Goal: Navigation & Orientation: Find specific page/section

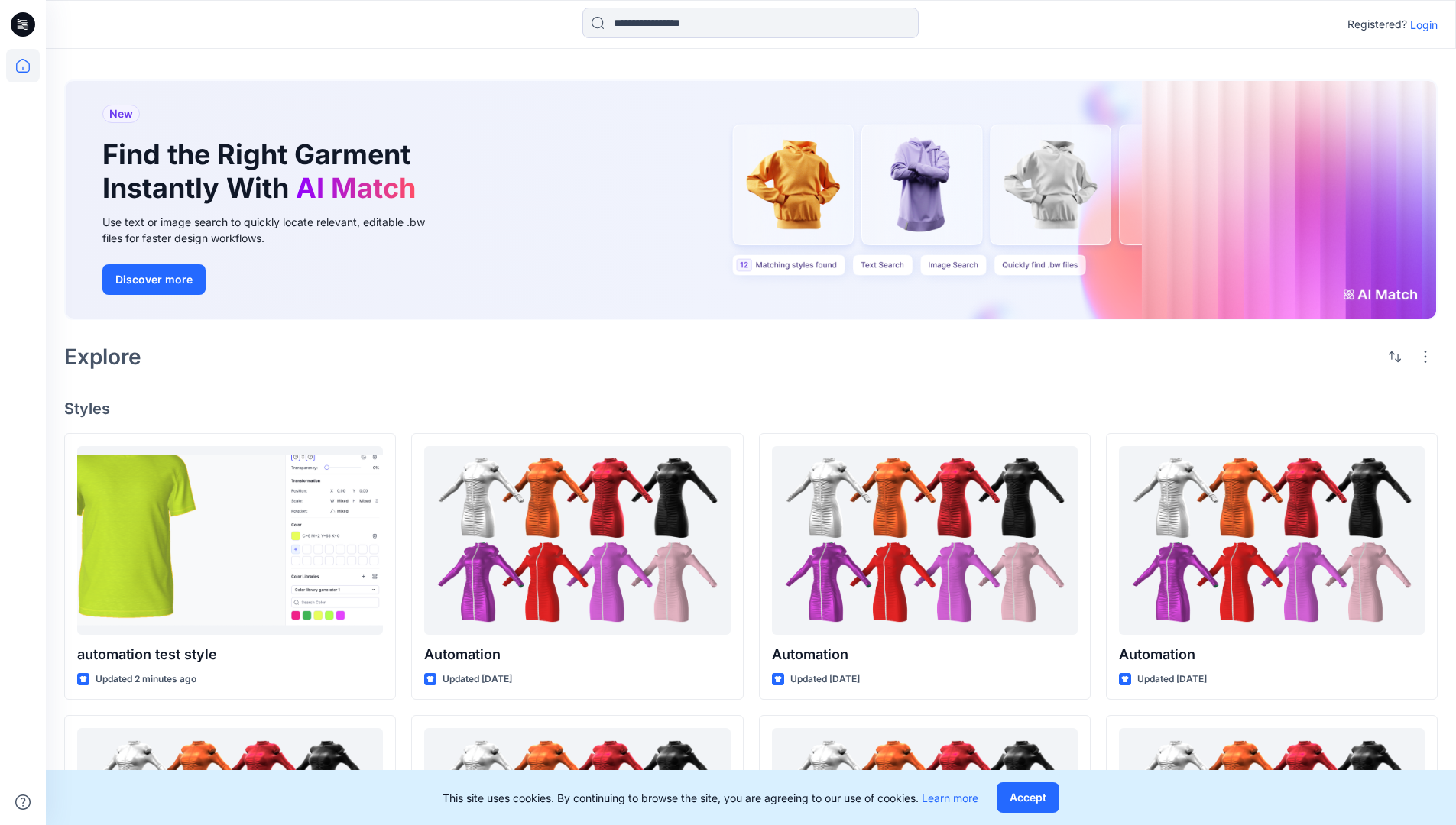
click at [1420, 25] on p "Login" at bounding box center [1424, 25] width 28 height 16
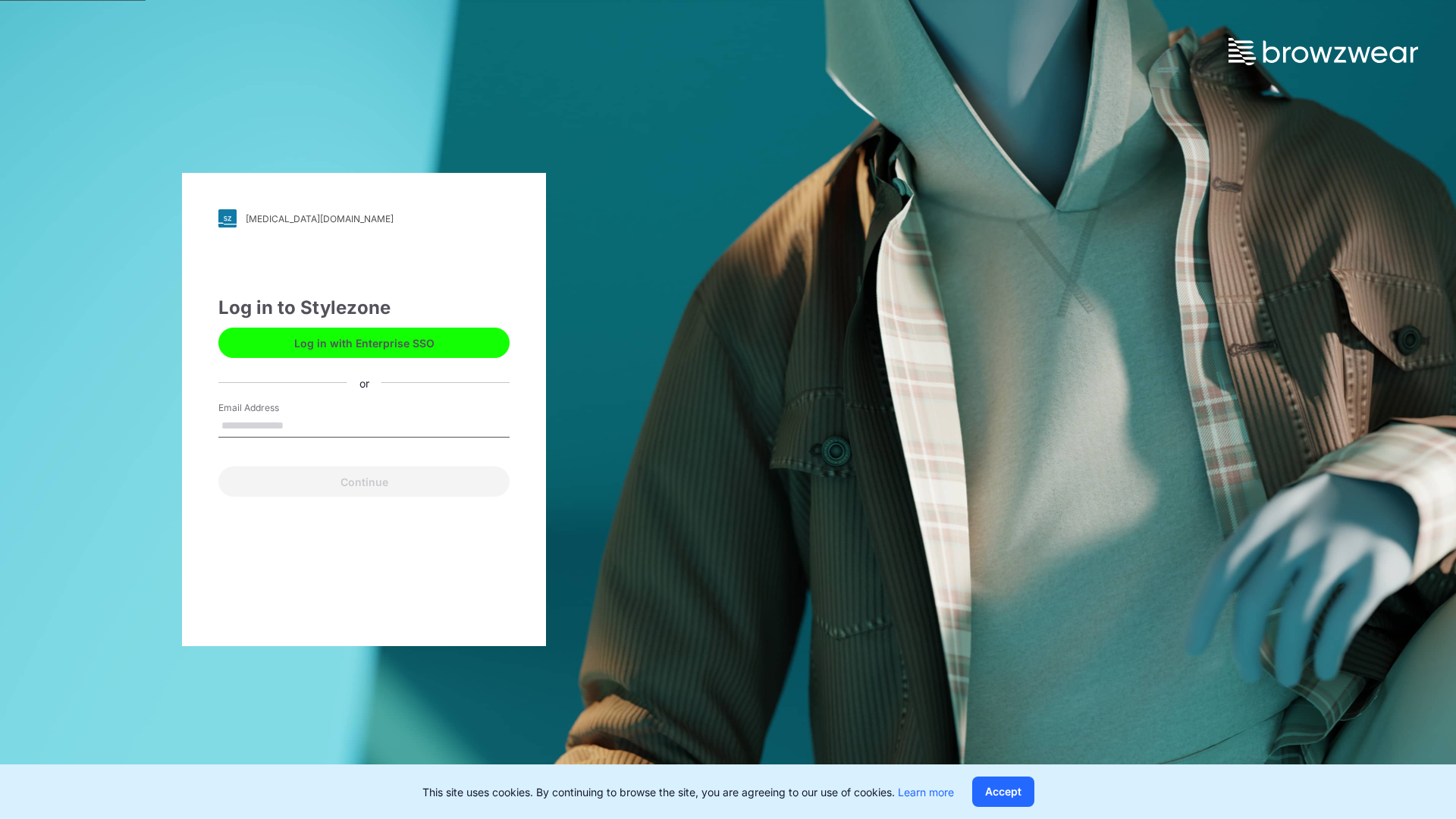
click at [300, 425] on input "Email Address" at bounding box center [364, 426] width 291 height 22
type input "**********"
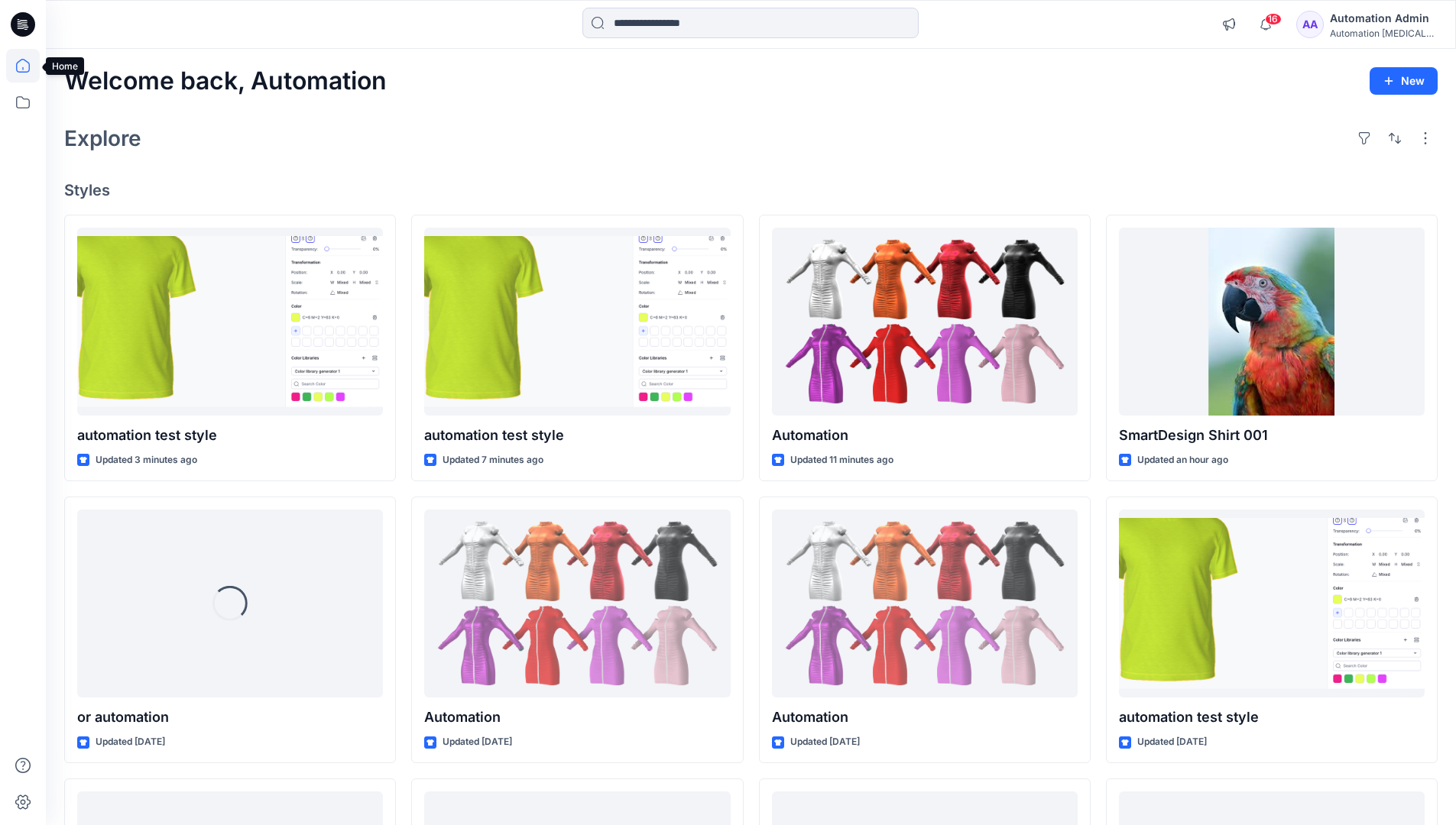
click at [30, 66] on icon at bounding box center [23, 66] width 14 height 14
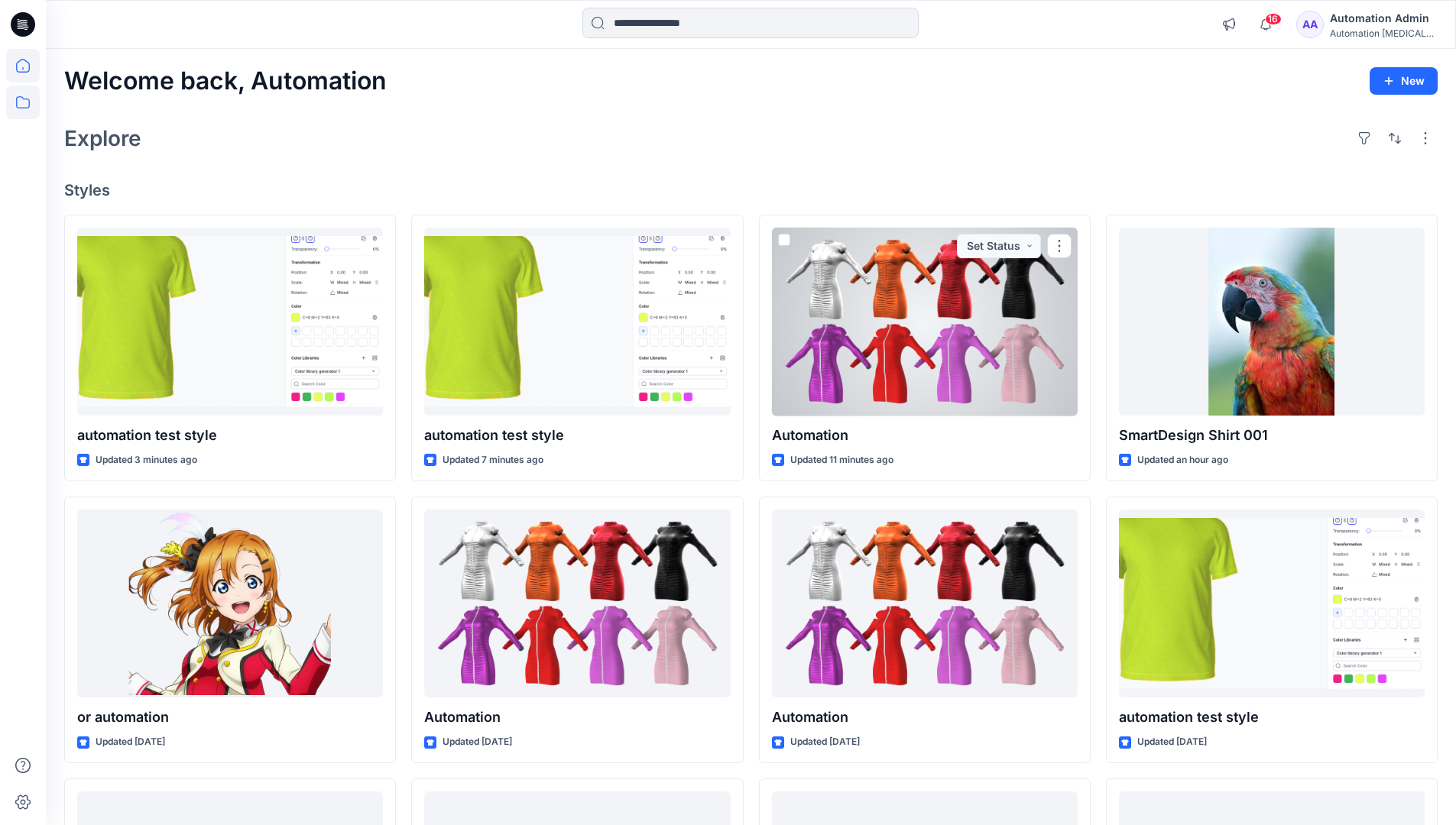
click at [20, 104] on icon at bounding box center [23, 102] width 33 height 33
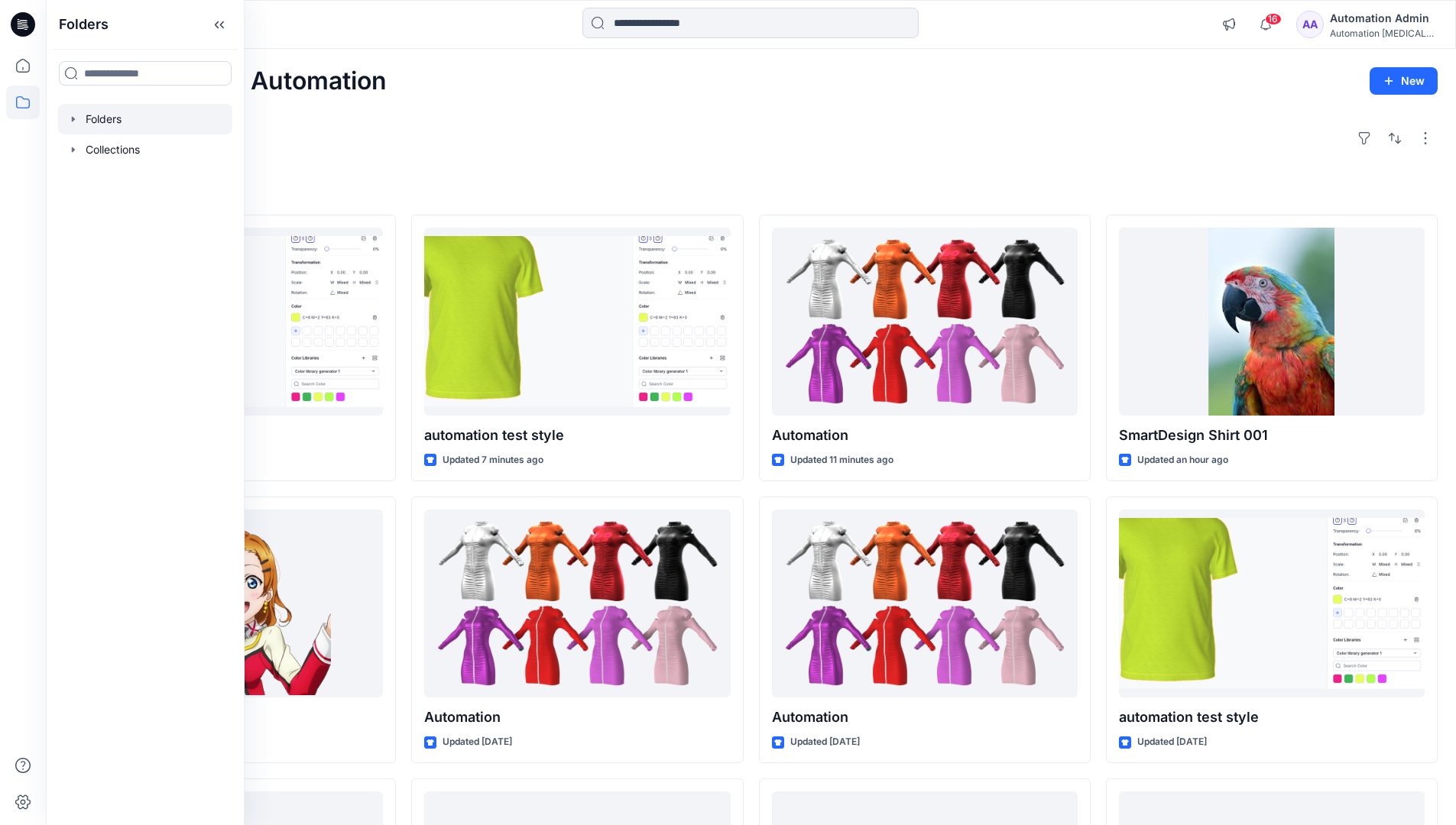
click at [101, 120] on div at bounding box center [145, 119] width 174 height 30
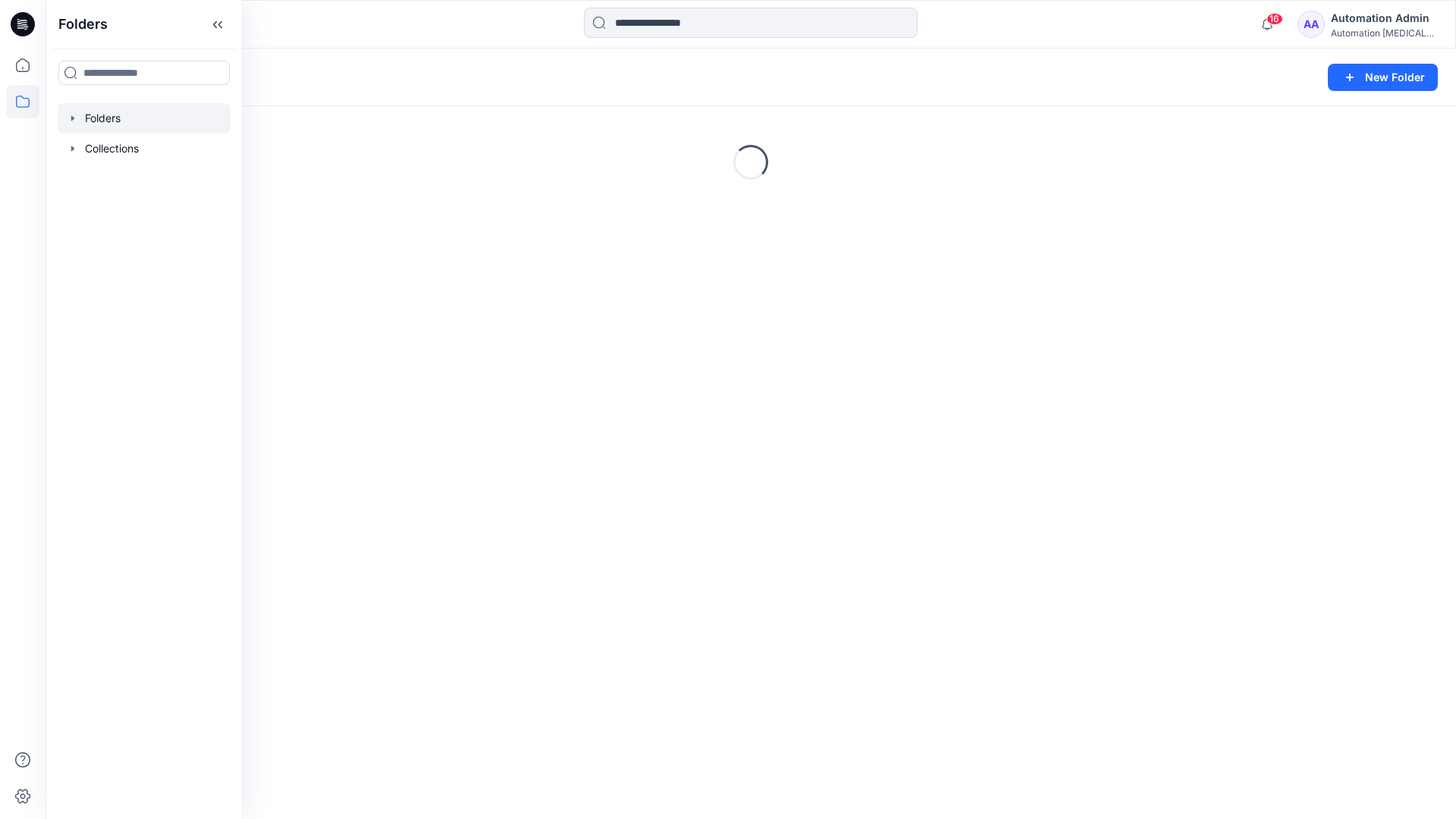
click at [641, 511] on div "Folders New Folder Loading..." at bounding box center [751, 433] width 1411 height 770
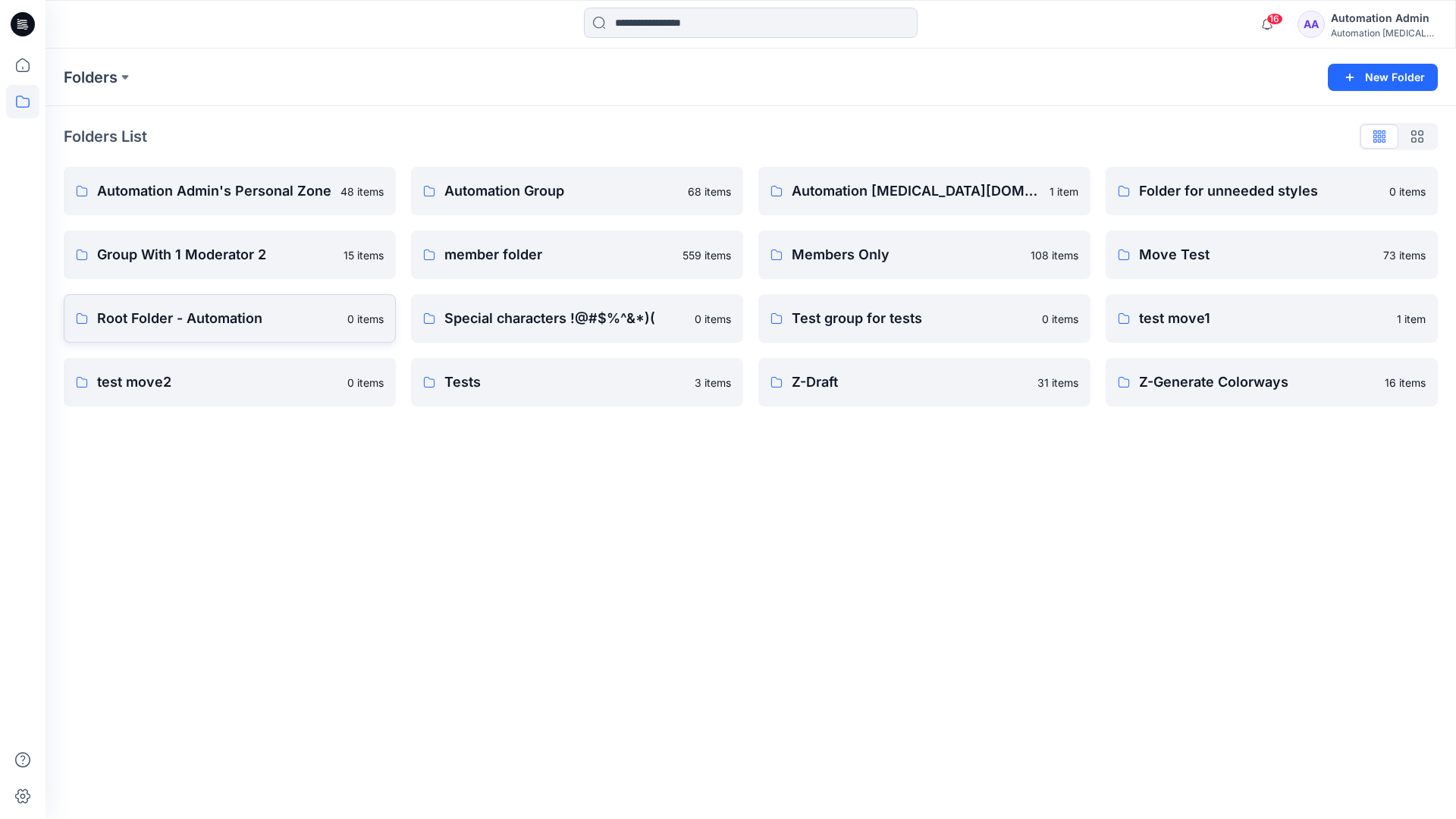
click at [142, 320] on p "Root Folder - Automation" at bounding box center [217, 318] width 241 height 21
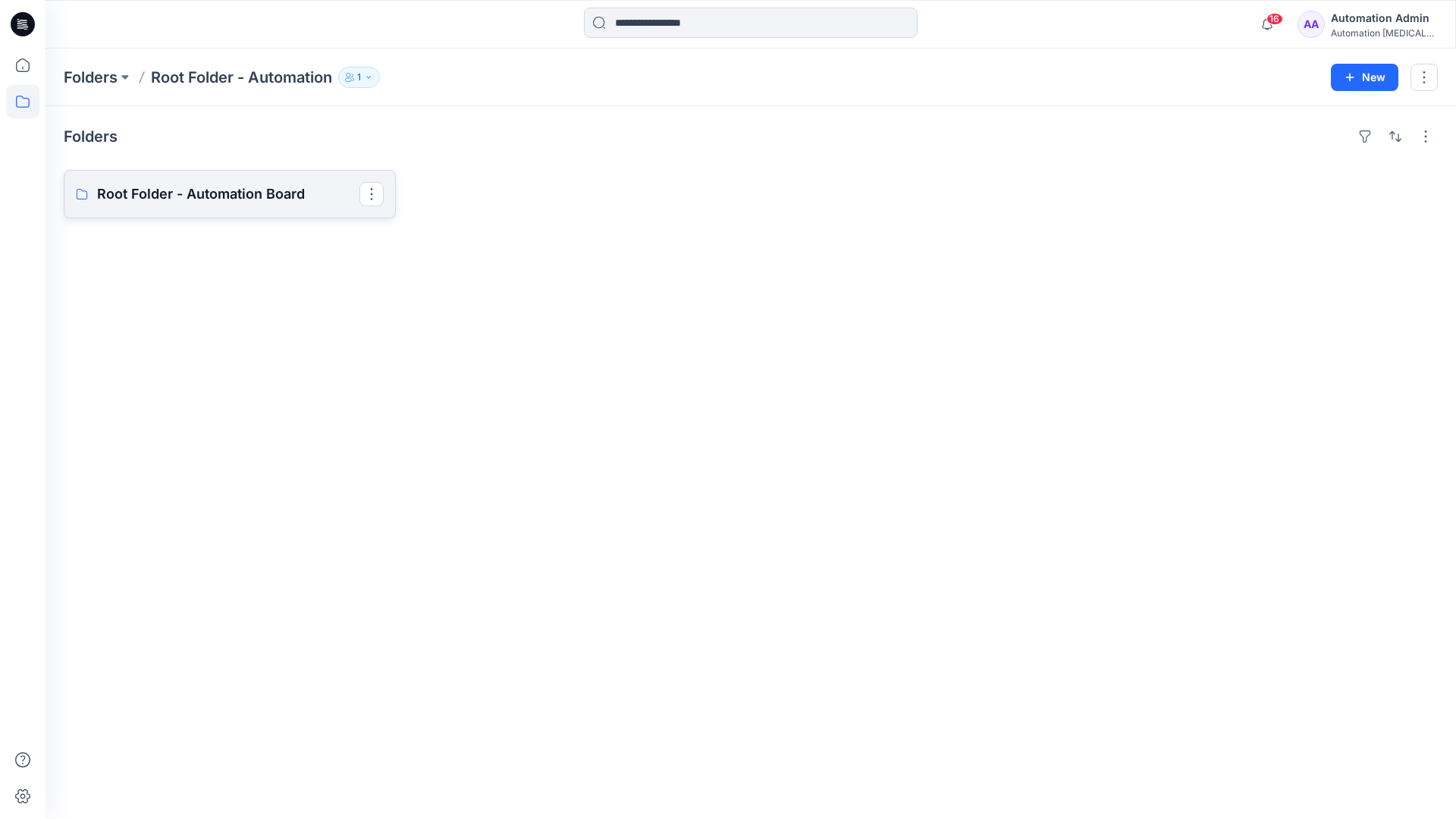
click at [277, 207] on link "Root Folder - Automation Board" at bounding box center [229, 194] width 332 height 49
